Goal: Information Seeking & Learning: Find specific fact

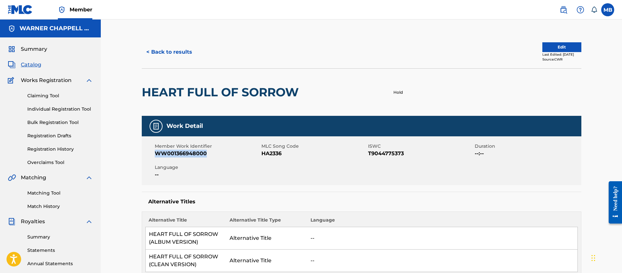
click at [561, 11] on img at bounding box center [564, 10] width 8 height 8
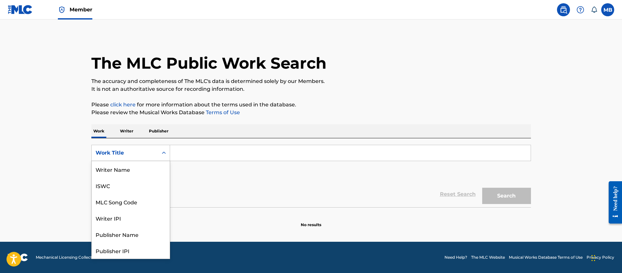
click at [149, 156] on div "Work Title" at bounding box center [125, 153] width 59 height 8
click at [146, 171] on div "MLC Song Code" at bounding box center [131, 169] width 78 height 16
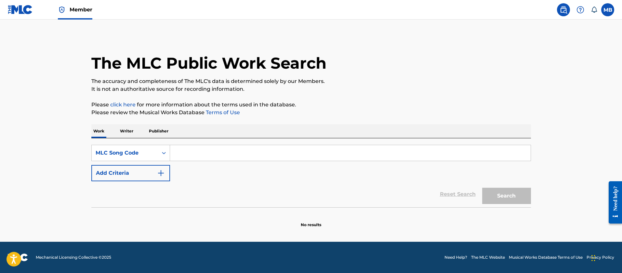
click at [215, 148] on input "Search Form" at bounding box center [350, 153] width 361 height 16
paste input "MG8JRU"
type input "MG8JRU"
click at [482, 188] on button "Search" at bounding box center [506, 196] width 49 height 16
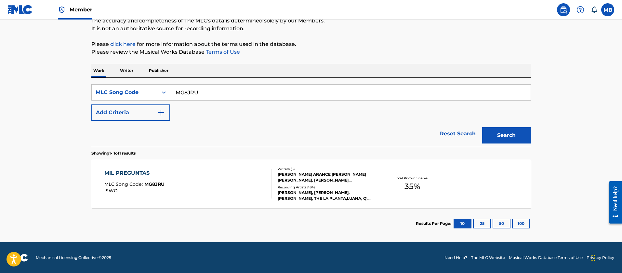
scroll to position [61, 0]
click at [234, 198] on div "MIL PREGUNTAS MLC Song Code : MG8JRU ISWC : Writers ( 5 ) [PERSON_NAME] ARANCE …" at bounding box center [311, 183] width 440 height 49
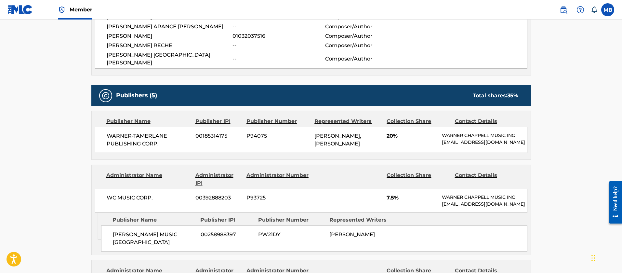
scroll to position [15, 0]
